Goal: Information Seeking & Learning: Learn about a topic

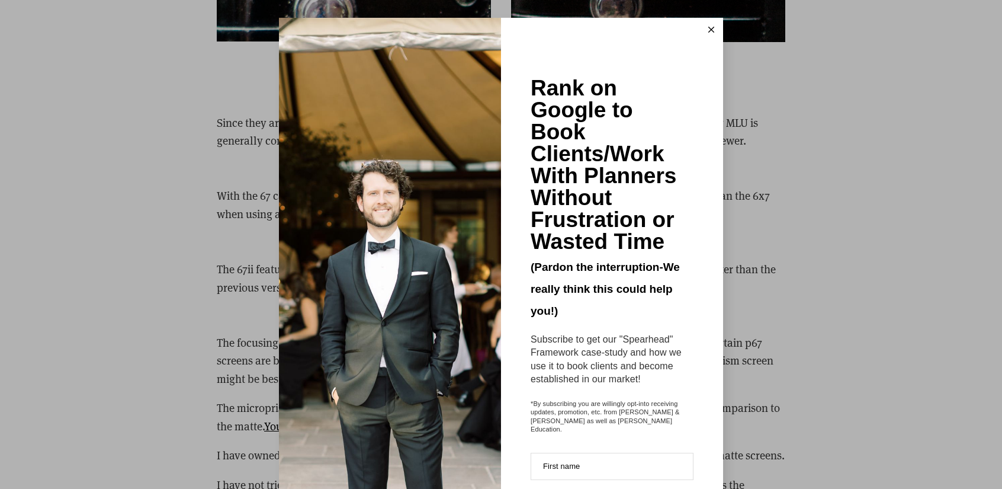
scroll to position [3258, 0]
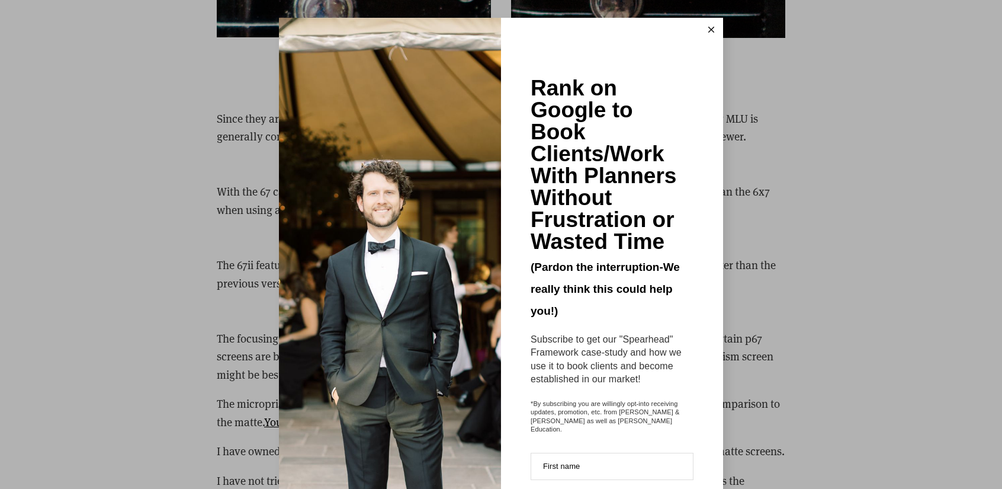
click at [707, 22] on button at bounding box center [712, 30] width 24 height 24
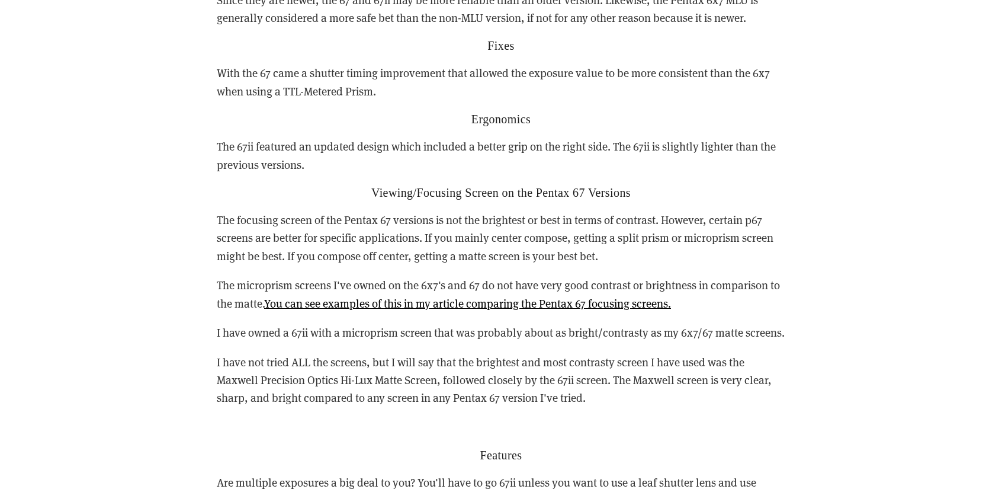
scroll to position [3436, 0]
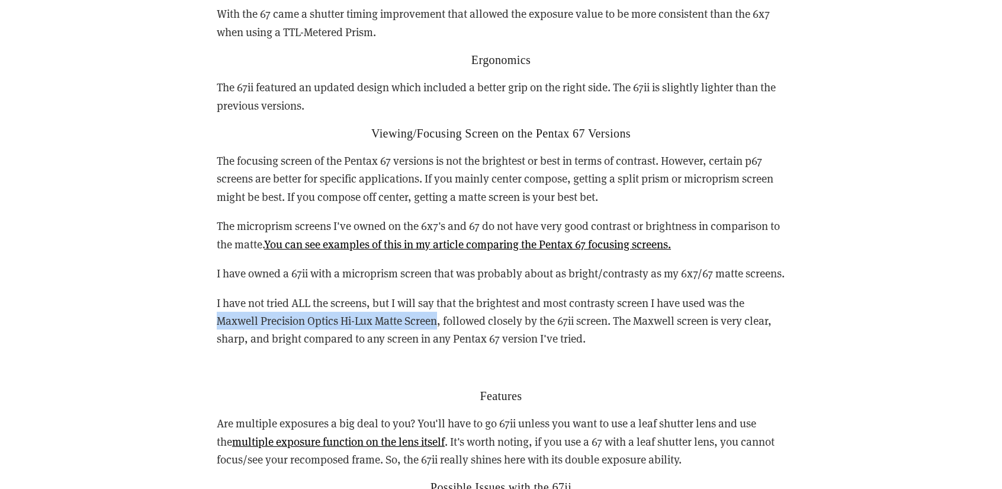
drag, startPoint x: 216, startPoint y: 301, endPoint x: 440, endPoint y: 297, distance: 223.9
click at [440, 297] on div "Reasons you may want to buy either the 67 or 67ii vs the 6x7 Reliability Since …" at bounding box center [501, 437] width 589 height 1134
copy p "[PERSON_NAME] Precision Optics Hi-Lux Matte Screen"
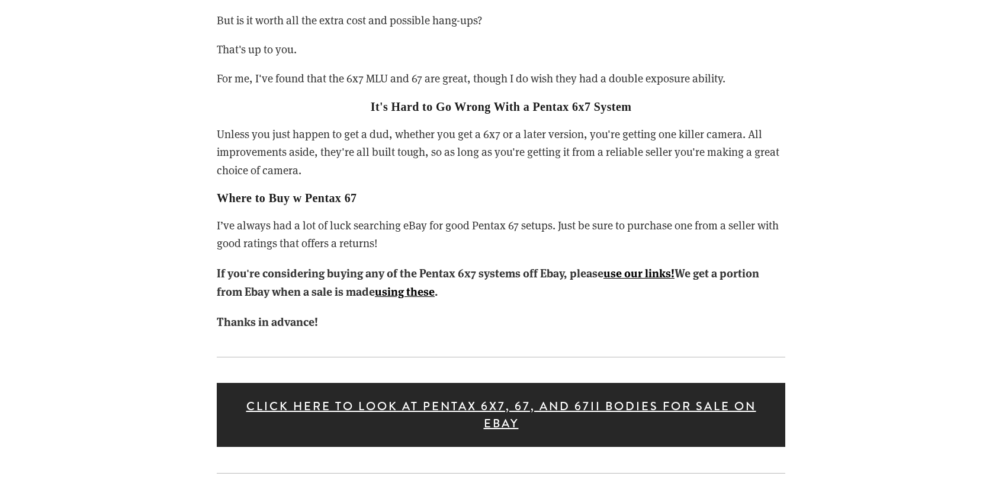
scroll to position [5390, 0]
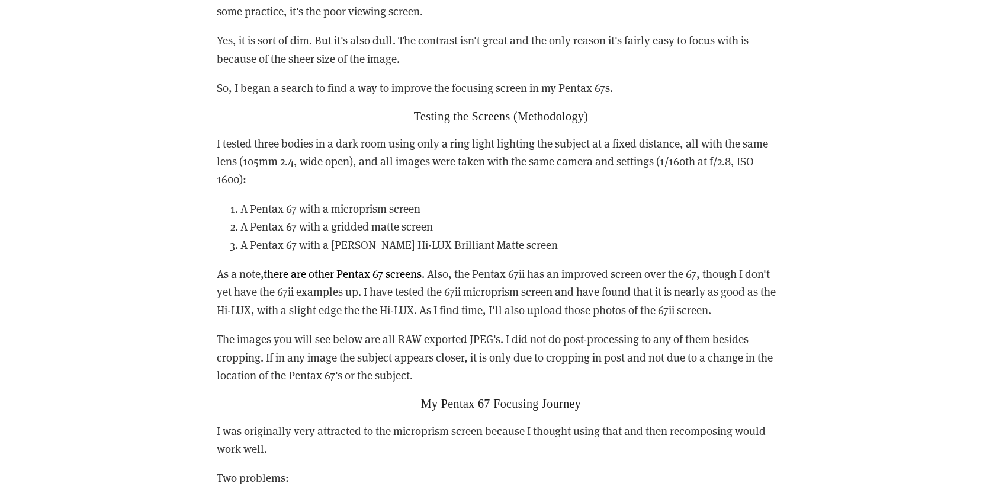
scroll to position [829, 0]
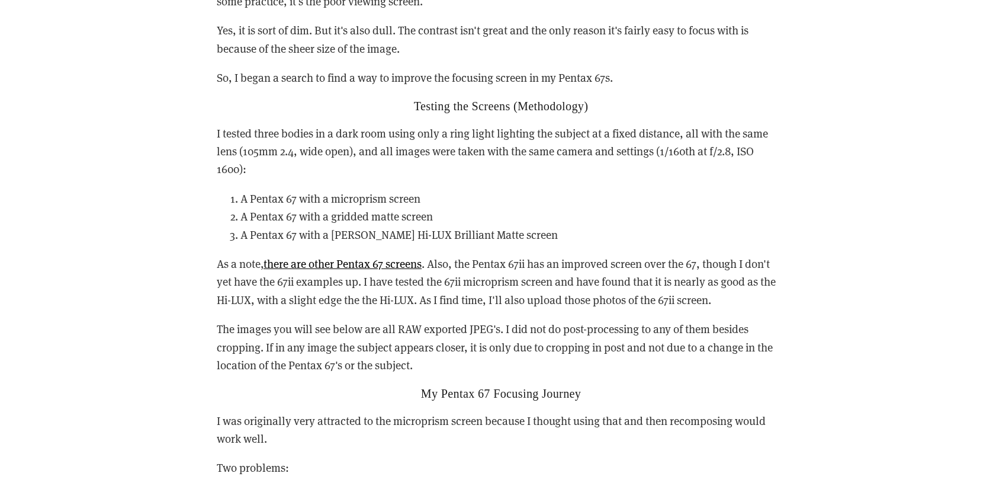
drag, startPoint x: 376, startPoint y: 266, endPoint x: 748, endPoint y: 193, distance: 379.8
click at [748, 193] on li "A Pentax 67 with a microprism screen" at bounding box center [512, 199] width 545 height 18
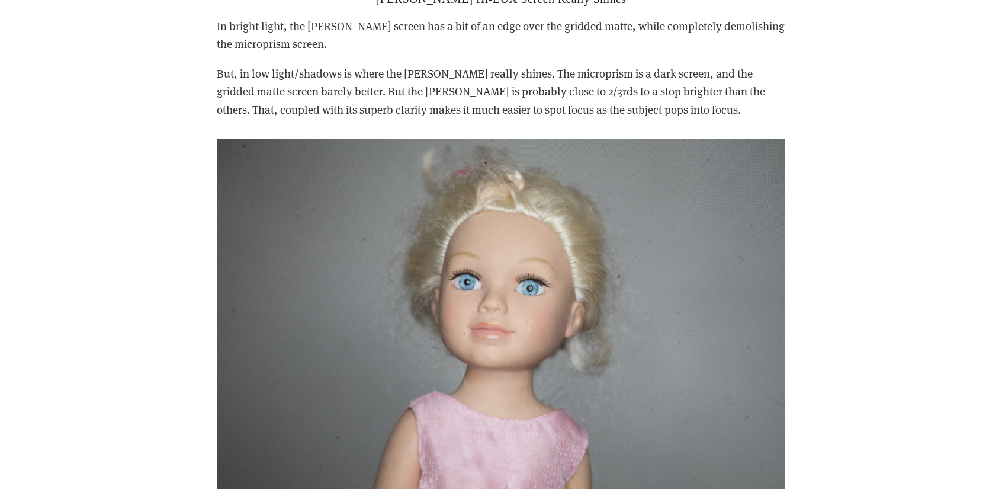
scroll to position [2014, 0]
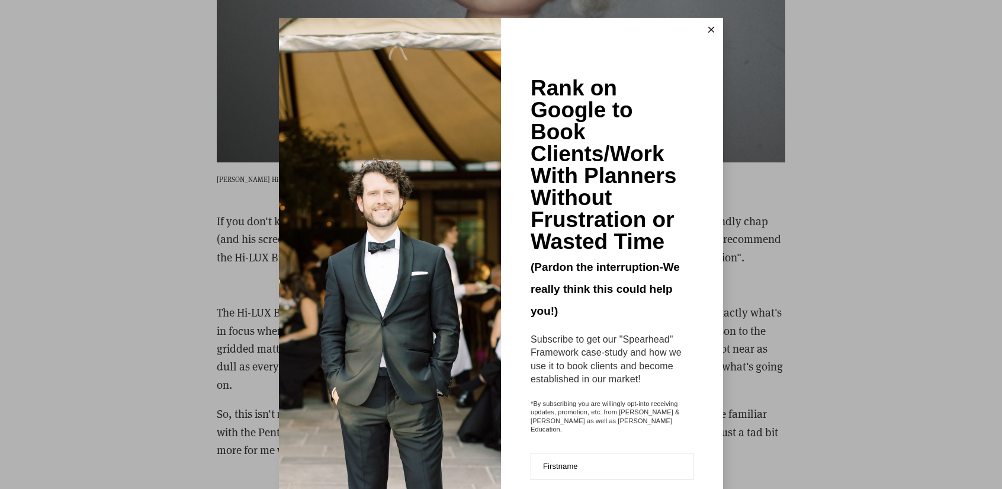
click at [708, 29] on icon at bounding box center [711, 30] width 6 height 6
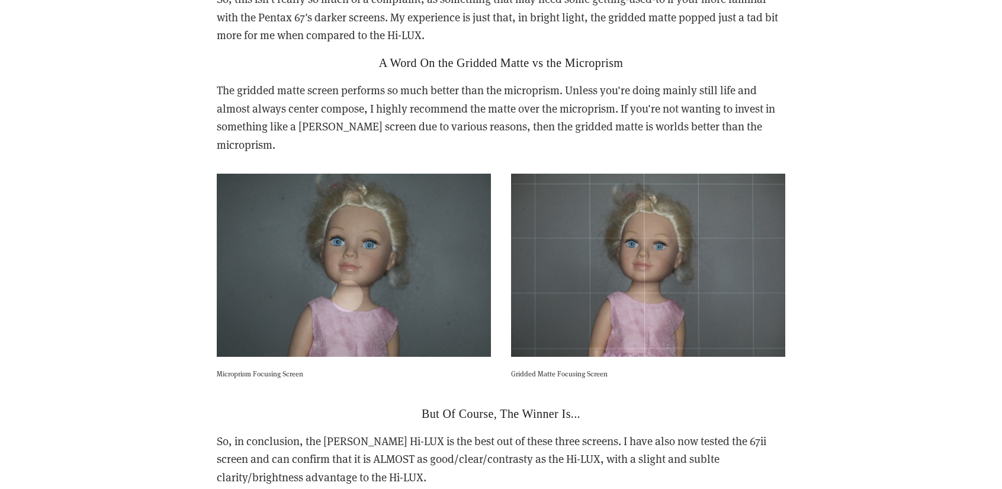
scroll to position [2547, 0]
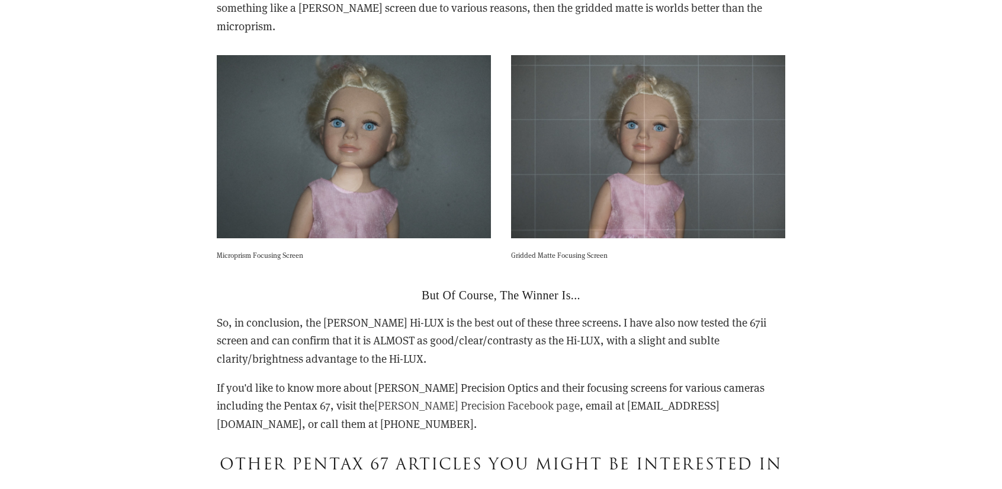
click at [412, 397] on link "Maxwell Precision Facebook page" at bounding box center [477, 404] width 206 height 15
